Goal: Share content

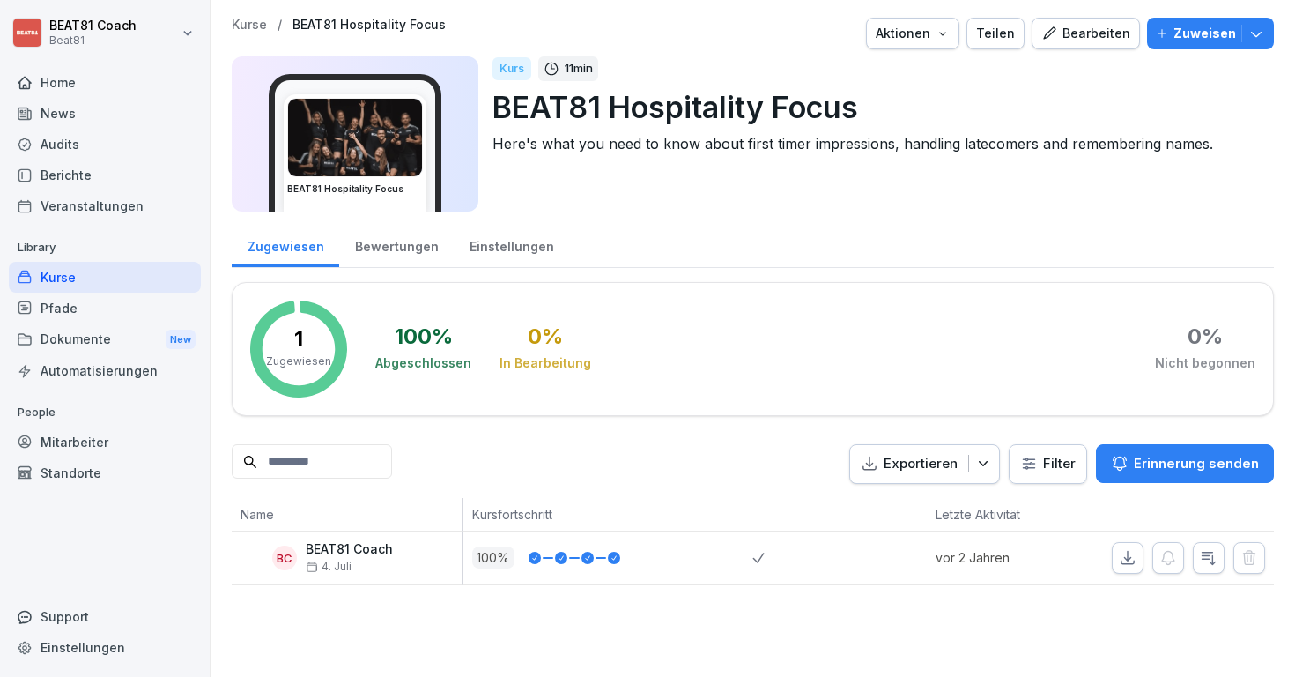
click at [130, 272] on div "Kurse" at bounding box center [105, 277] width 192 height 31
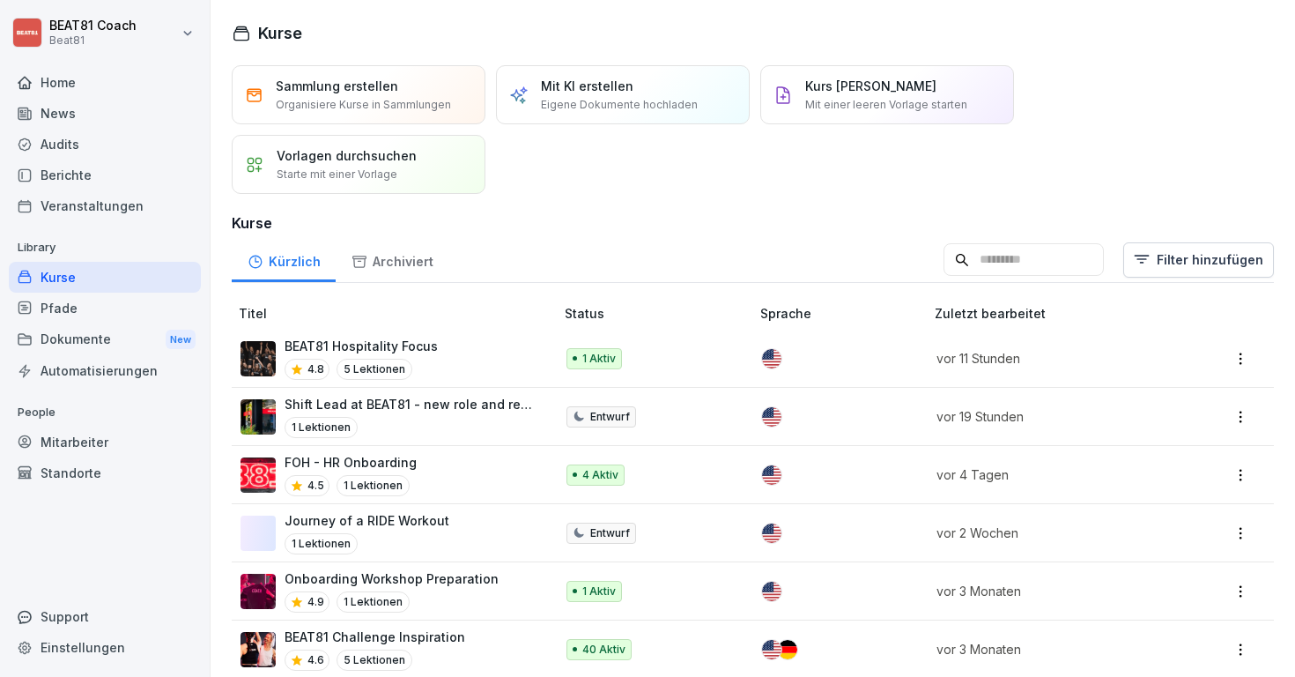
click at [1035, 263] on input at bounding box center [1024, 259] width 160 height 33
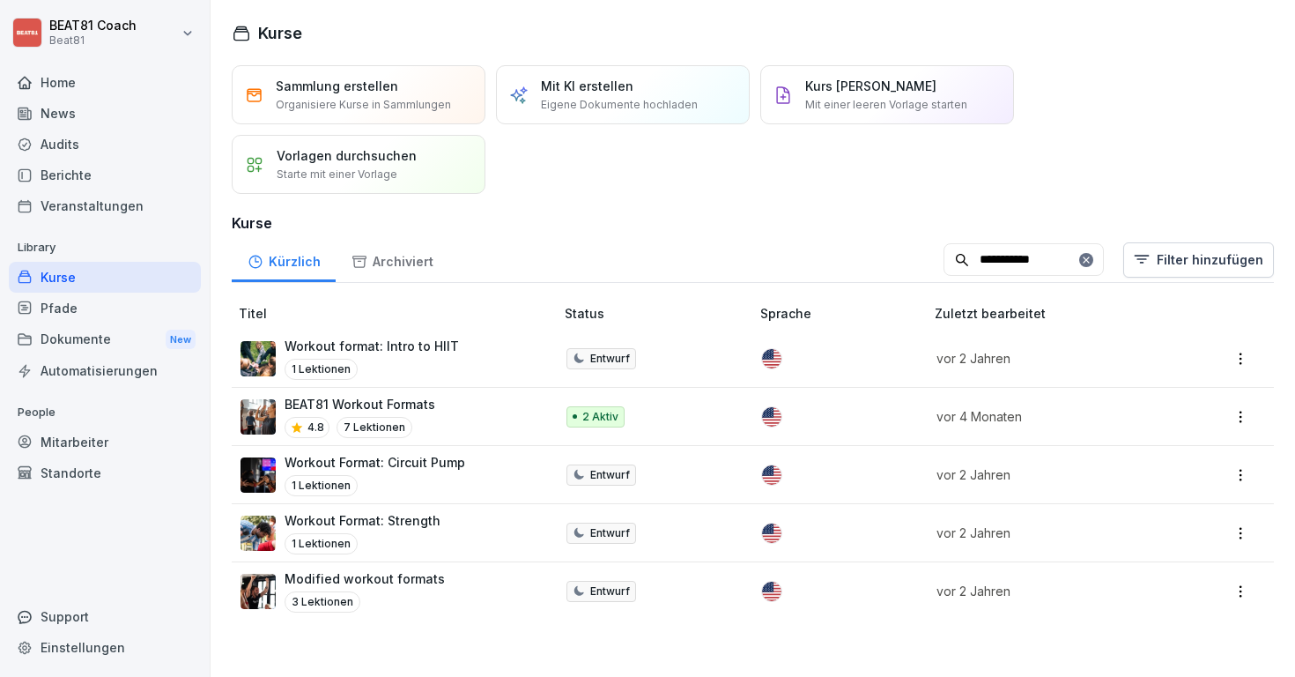
type input "**********"
click at [420, 403] on p "BEAT81 Workout Formats" at bounding box center [360, 404] width 151 height 19
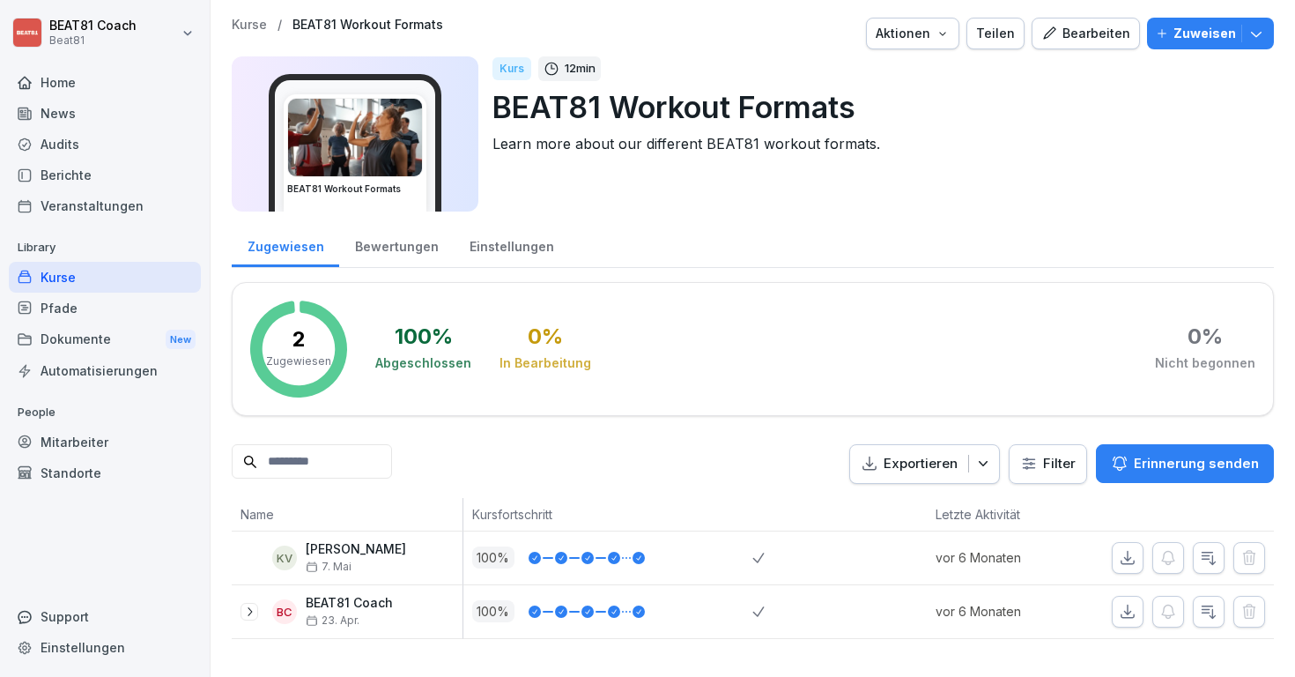
click at [993, 25] on div "Teilen" at bounding box center [995, 33] width 39 height 19
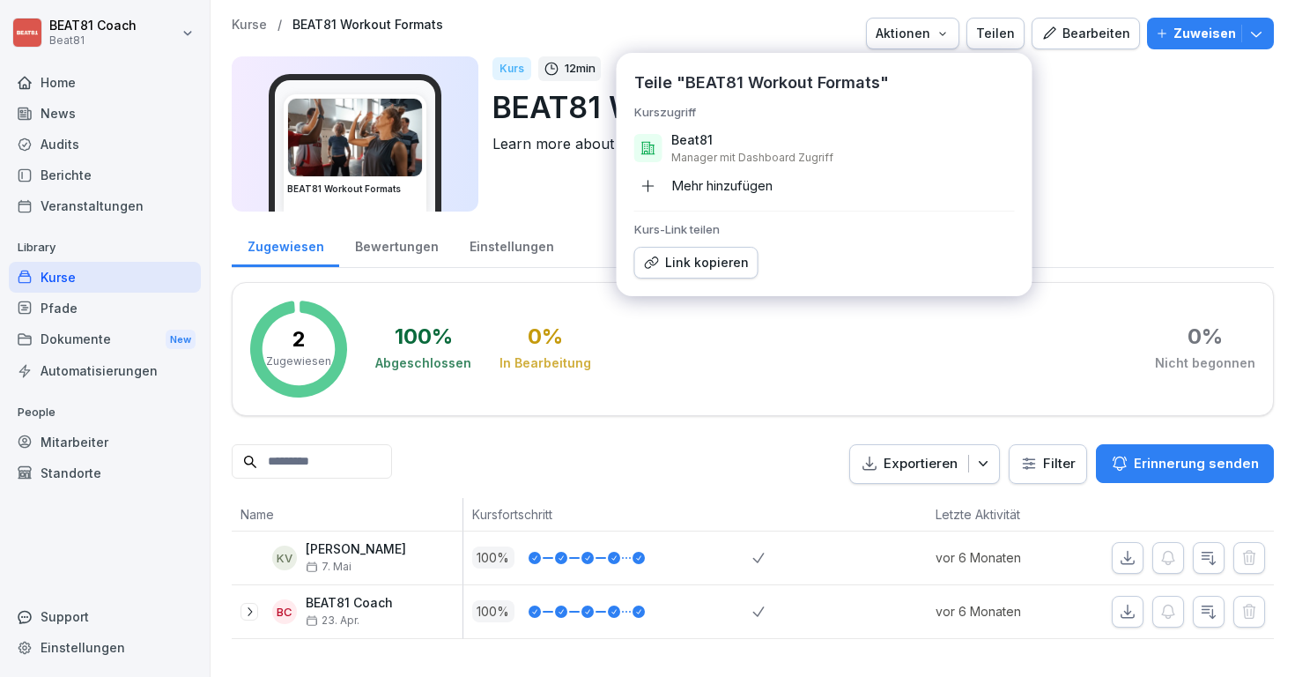
click at [700, 267] on div "Link kopieren" at bounding box center [696, 262] width 105 height 19
click at [713, 266] on div "Link kopieren" at bounding box center [696, 262] width 105 height 19
